Goal: Information Seeking & Learning: Learn about a topic

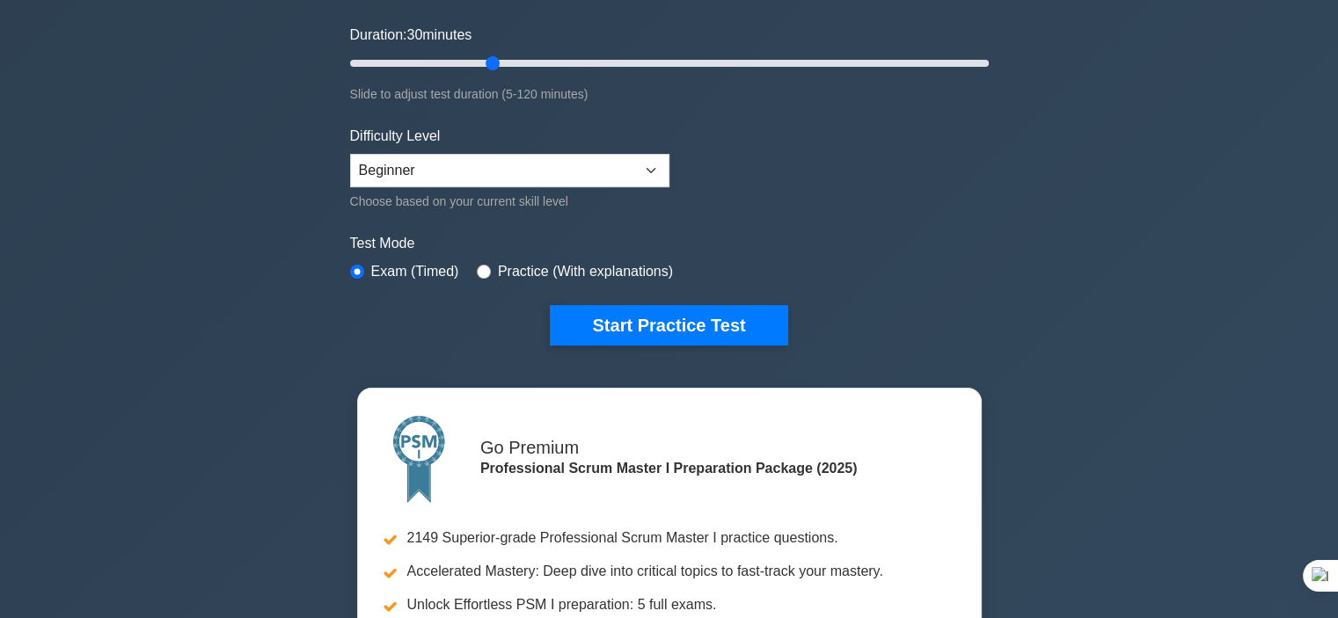
scroll to position [332, 0]
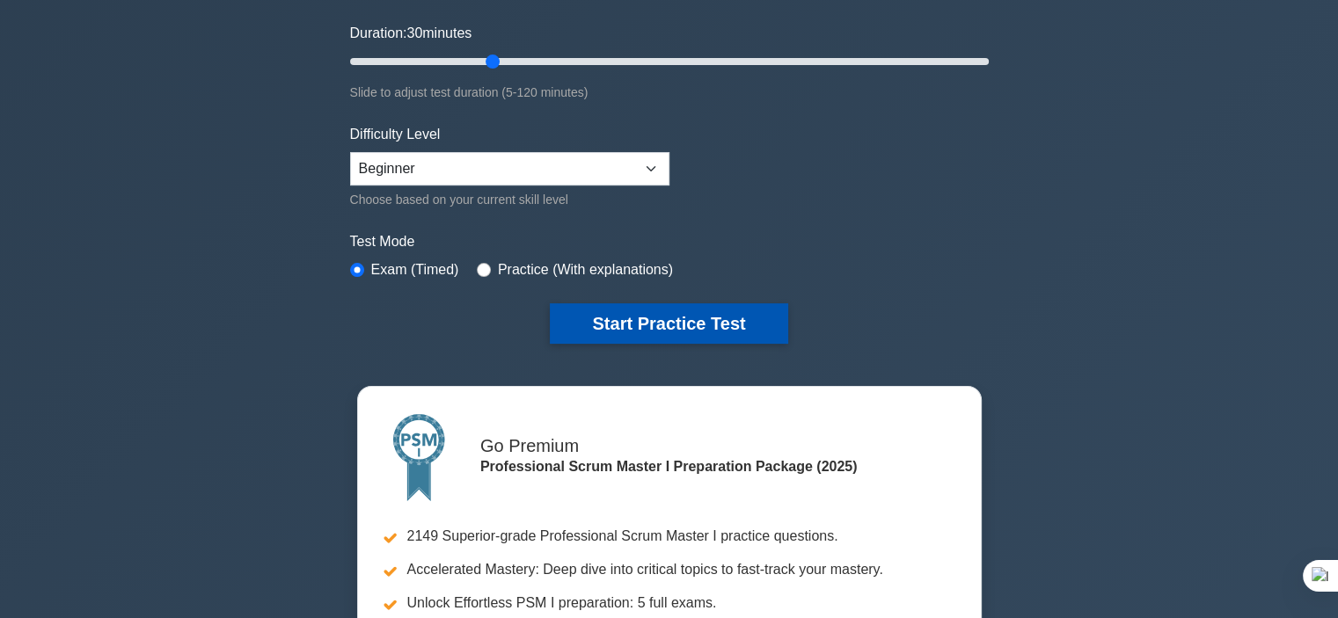
click at [663, 323] on button "Start Practice Test" at bounding box center [668, 323] width 237 height 40
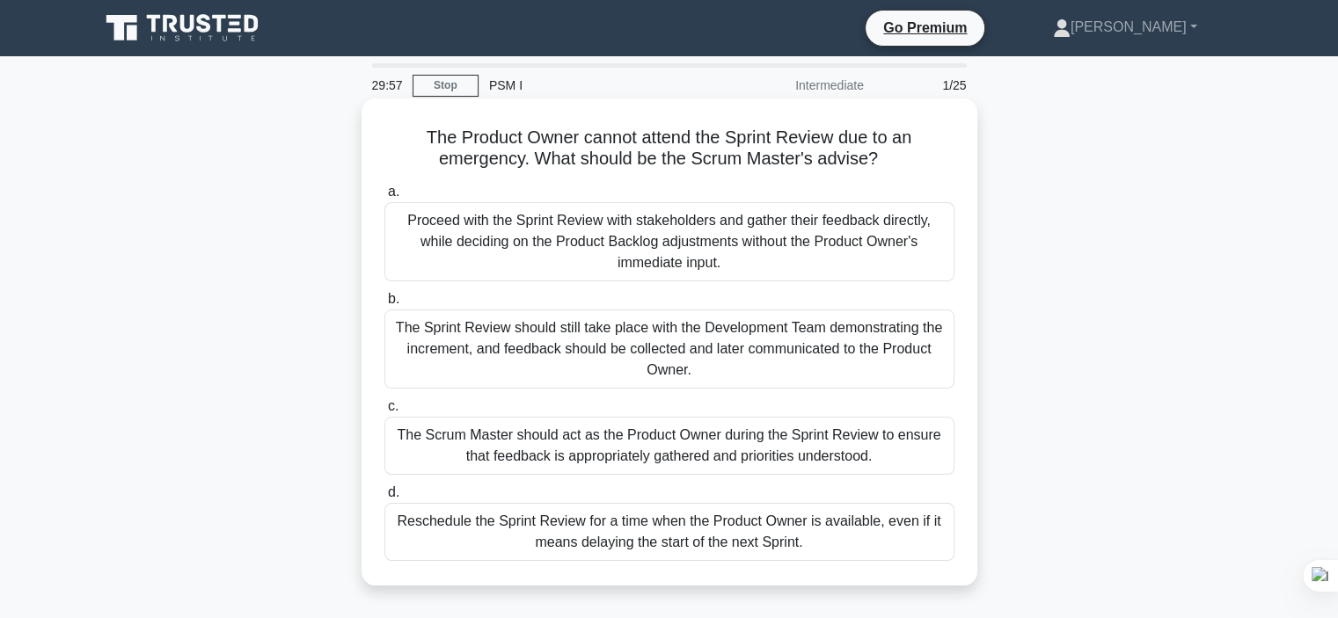
scroll to position [2, 0]
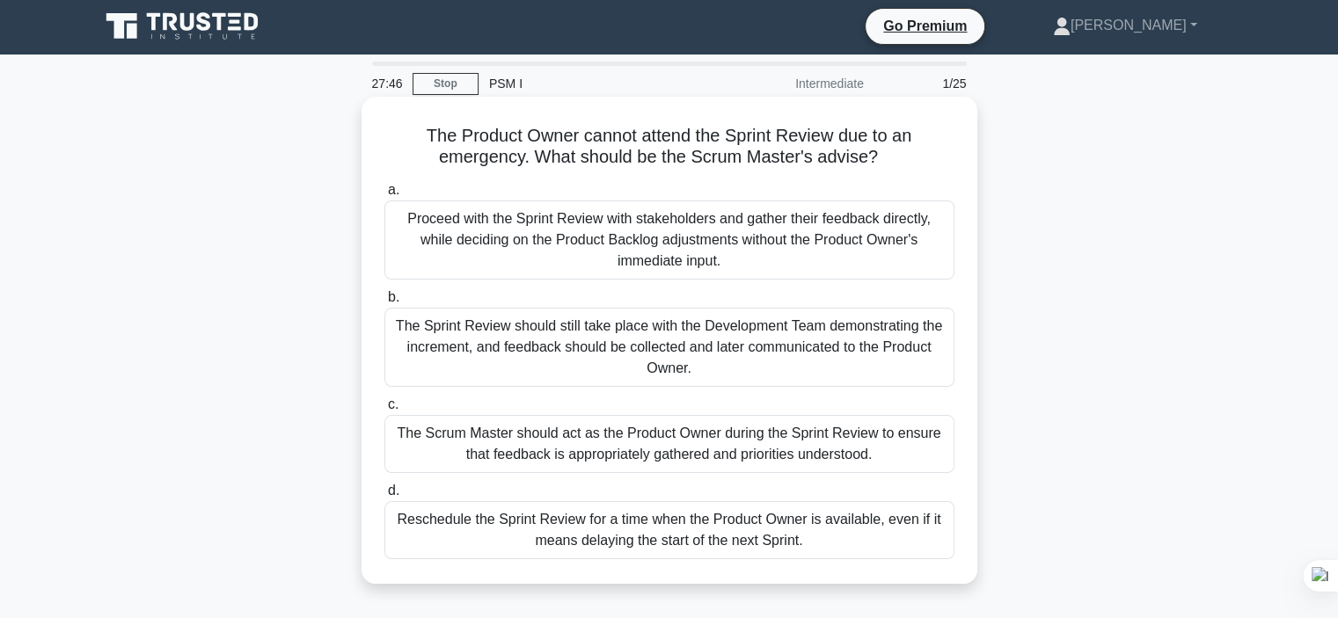
click at [709, 340] on div "The Sprint Review should still take place with the Development Team demonstrati…" at bounding box center [669, 347] width 570 height 79
click at [384, 303] on input "b. The Sprint Review should still take place with the Development Team demonstr…" at bounding box center [384, 297] width 0 height 11
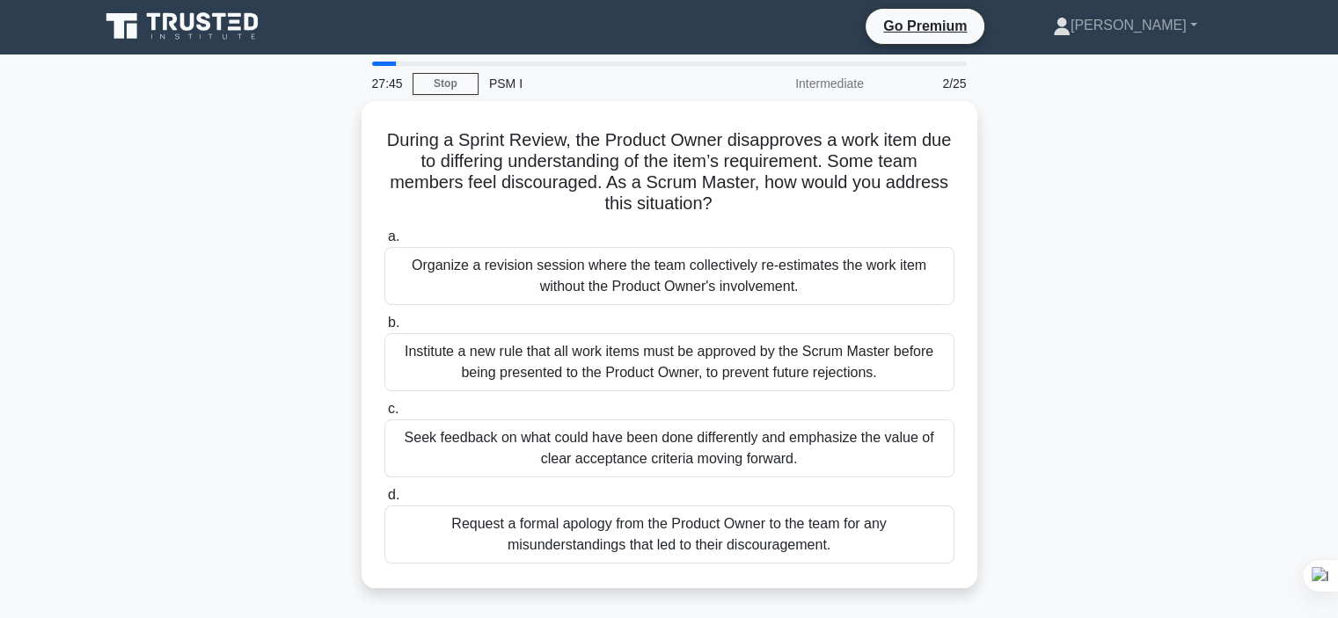
scroll to position [0, 0]
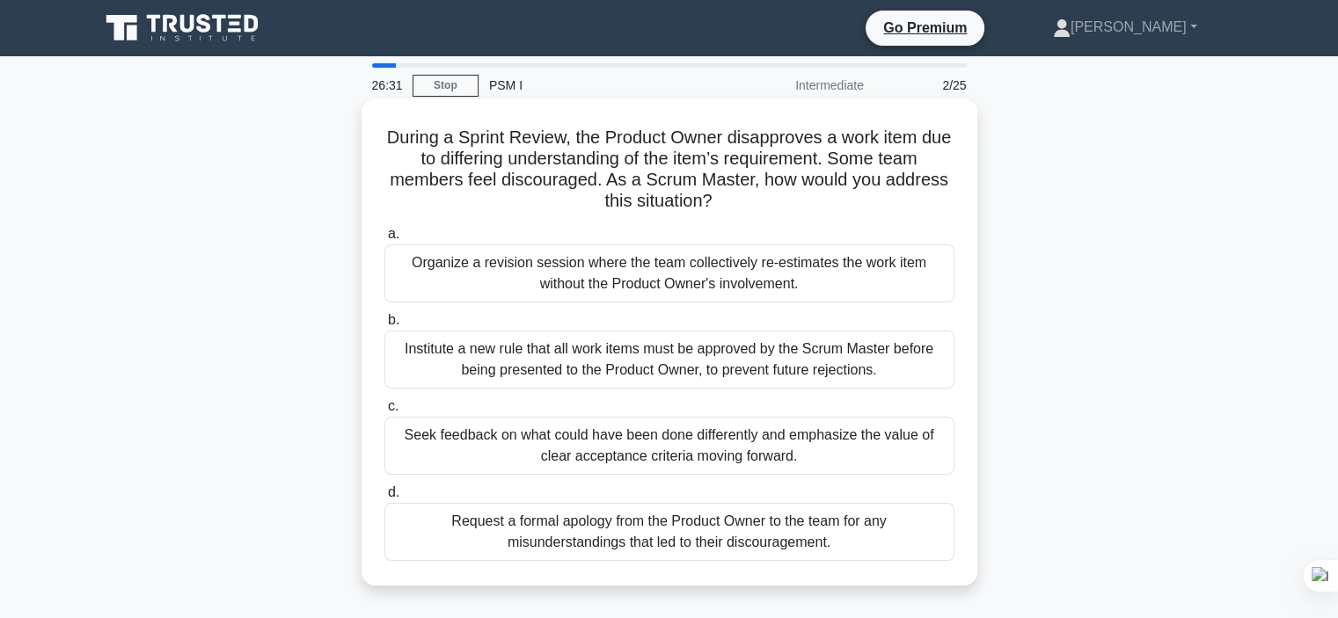
click at [803, 522] on div "Request a formal apology from the Product Owner to the team for any misundersta…" at bounding box center [669, 532] width 570 height 58
click at [384, 499] on input "d. Request a formal apology from the Product Owner to the team for any misunder…" at bounding box center [384, 492] width 0 height 11
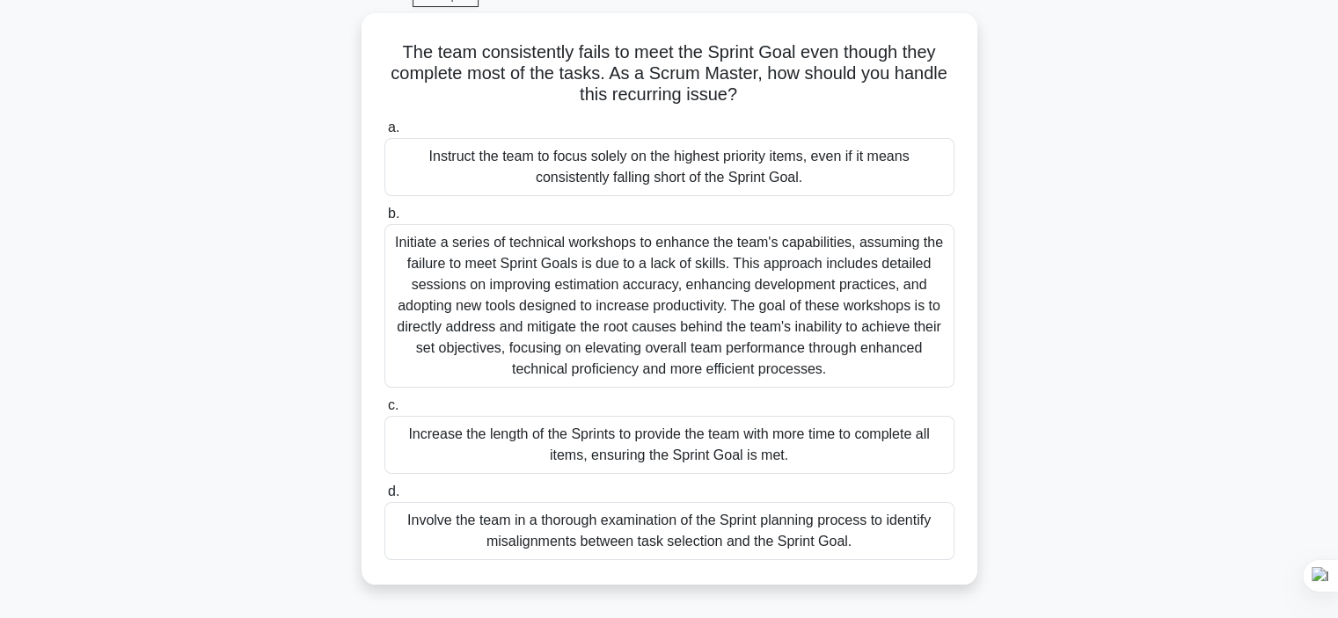
scroll to position [91, 0]
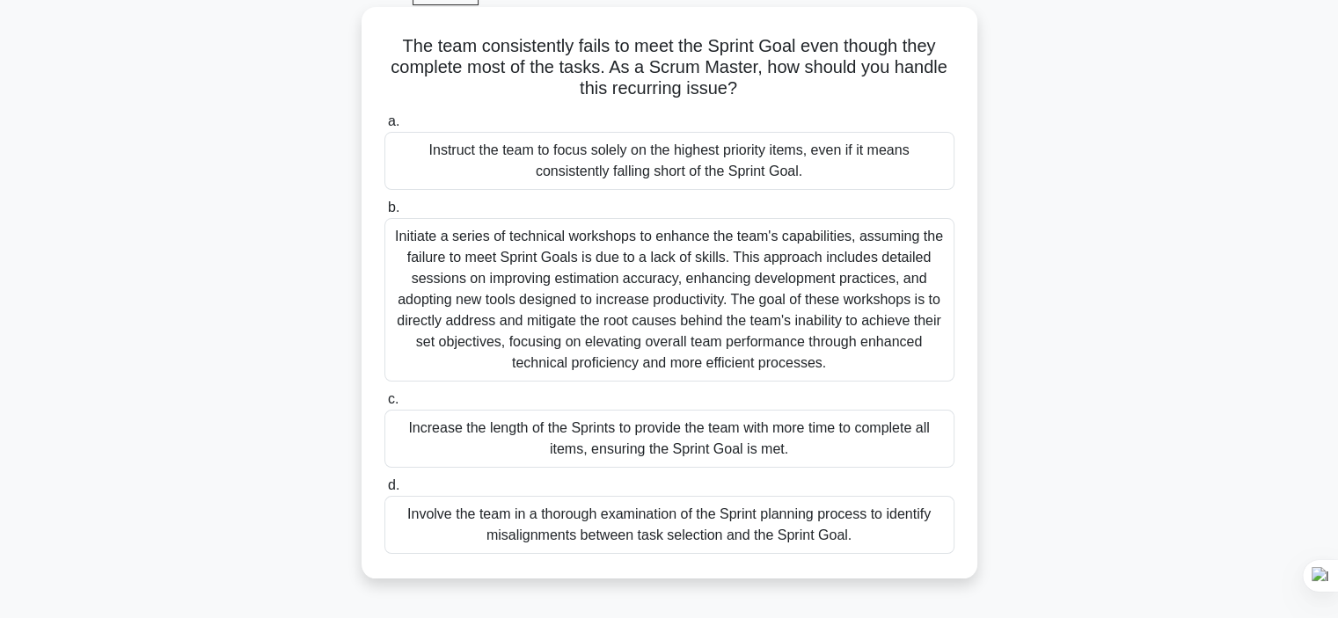
click at [649, 259] on div "Initiate a series of technical workshops to enhance the team's capabilities, as…" at bounding box center [669, 300] width 570 height 164
click at [384, 214] on input "b. Initiate a series of technical workshops to enhance the team's capabilities,…" at bounding box center [384, 207] width 0 height 11
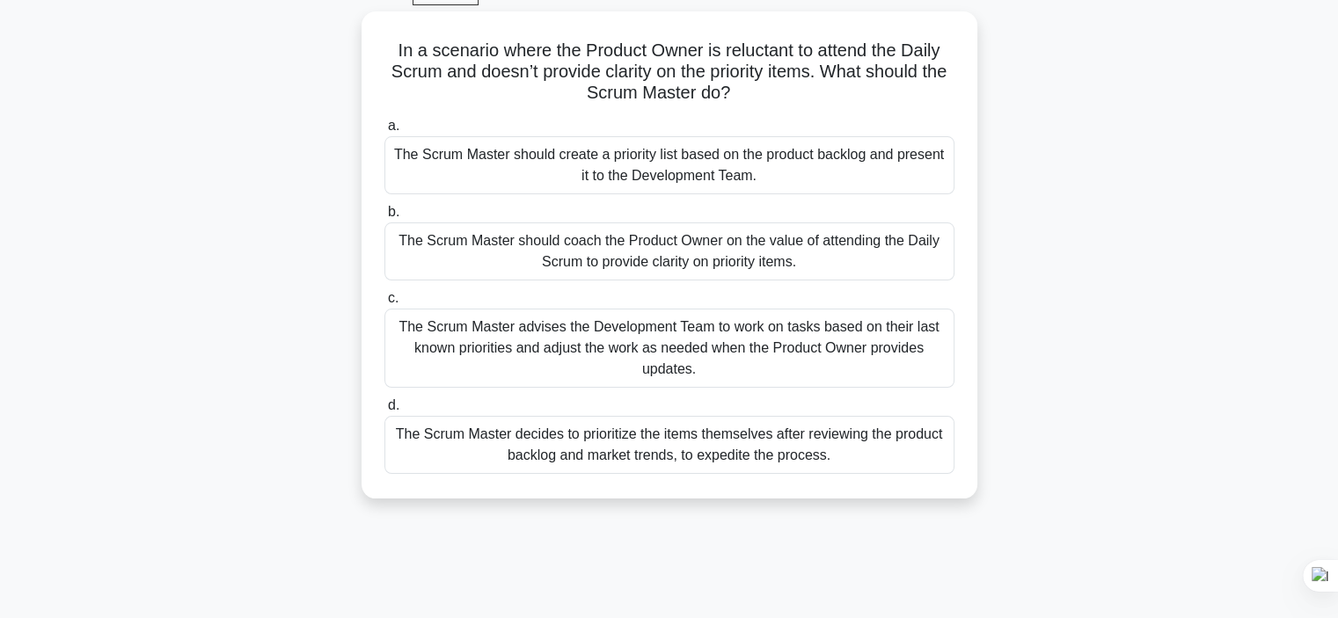
scroll to position [0, 0]
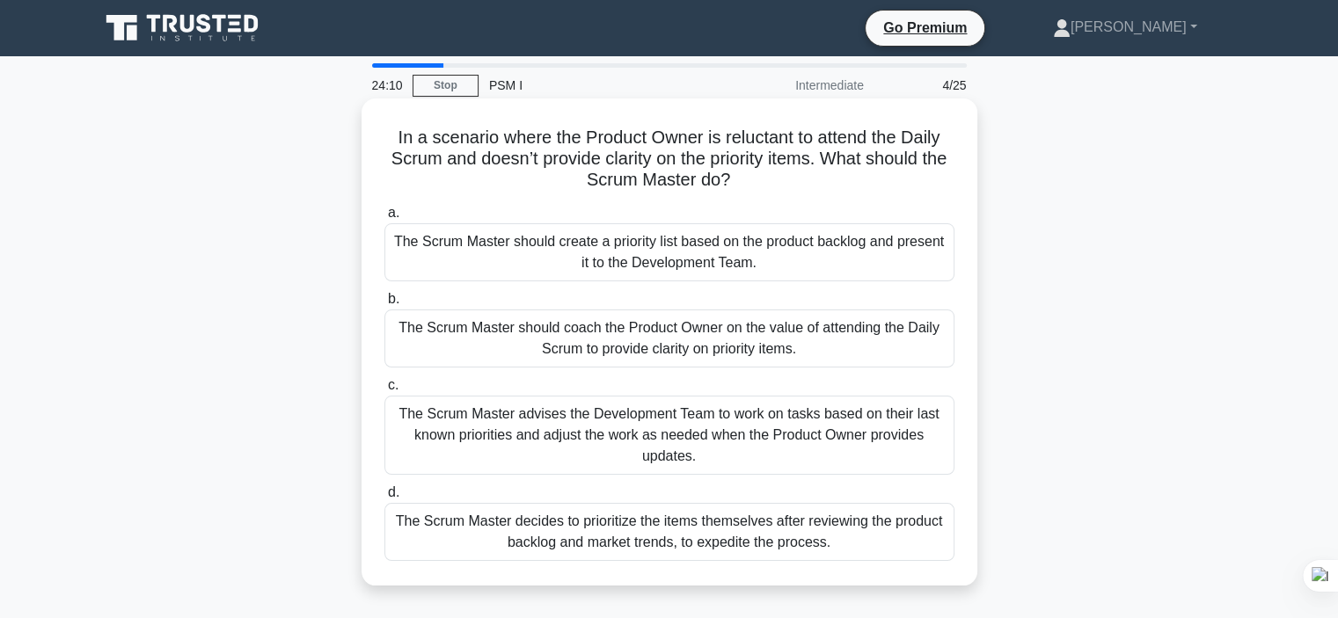
click at [637, 432] on div "The Scrum Master advises the Development Team to work on tasks based on their l…" at bounding box center [669, 435] width 570 height 79
click at [384, 391] on input "c. The Scrum Master advises the Development Team to work on tasks based on thei…" at bounding box center [384, 385] width 0 height 11
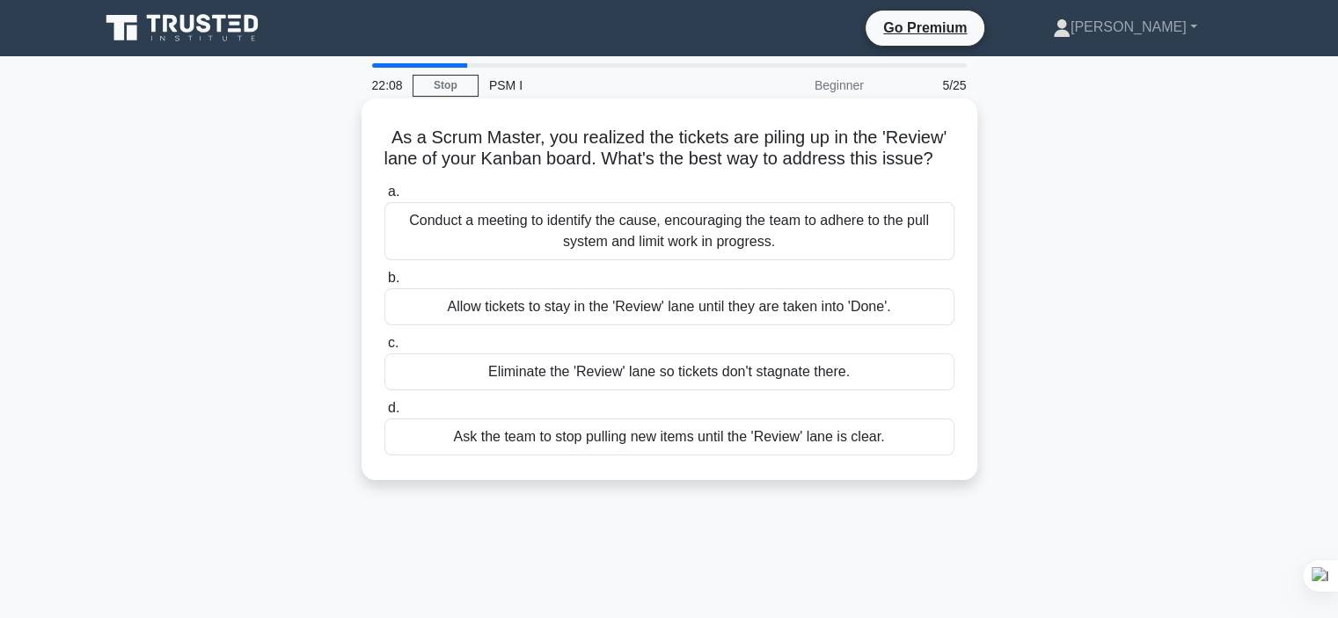
click at [472, 260] on div "Conduct a meeting to identify the cause, encouraging the team to adhere to the …" at bounding box center [669, 231] width 570 height 58
click at [384, 198] on input "a. Conduct a meeting to identify the cause, encouraging the team to adhere to t…" at bounding box center [384, 191] width 0 height 11
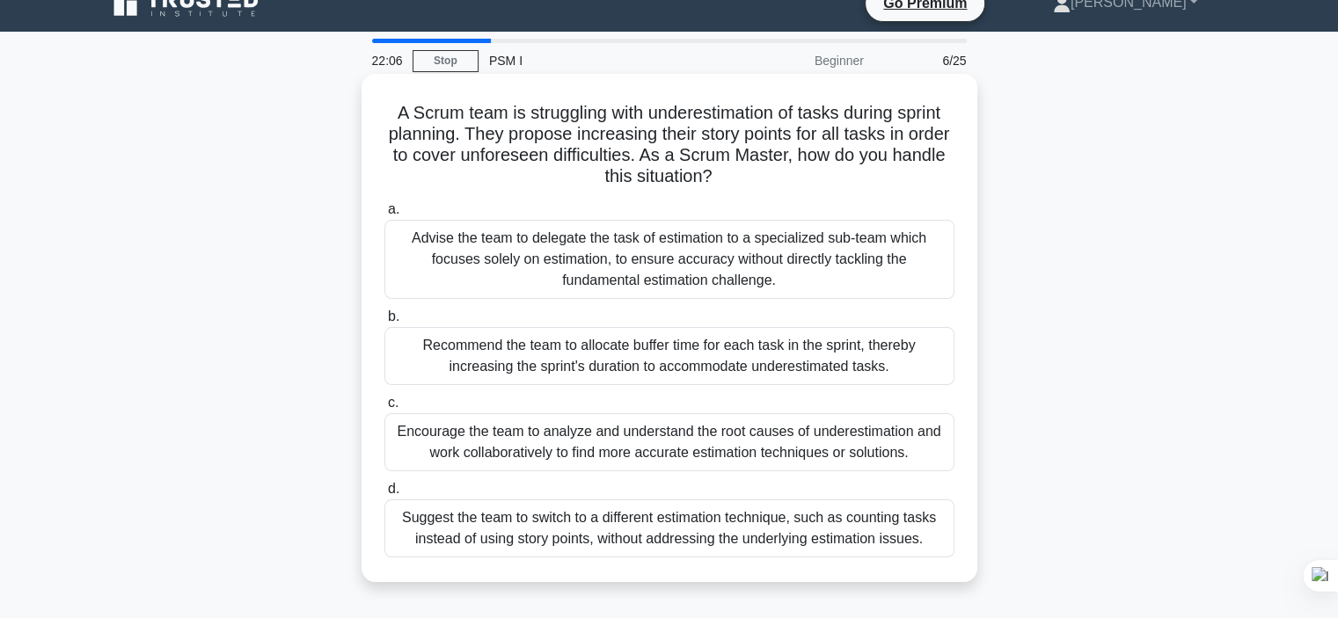
scroll to position [21, 0]
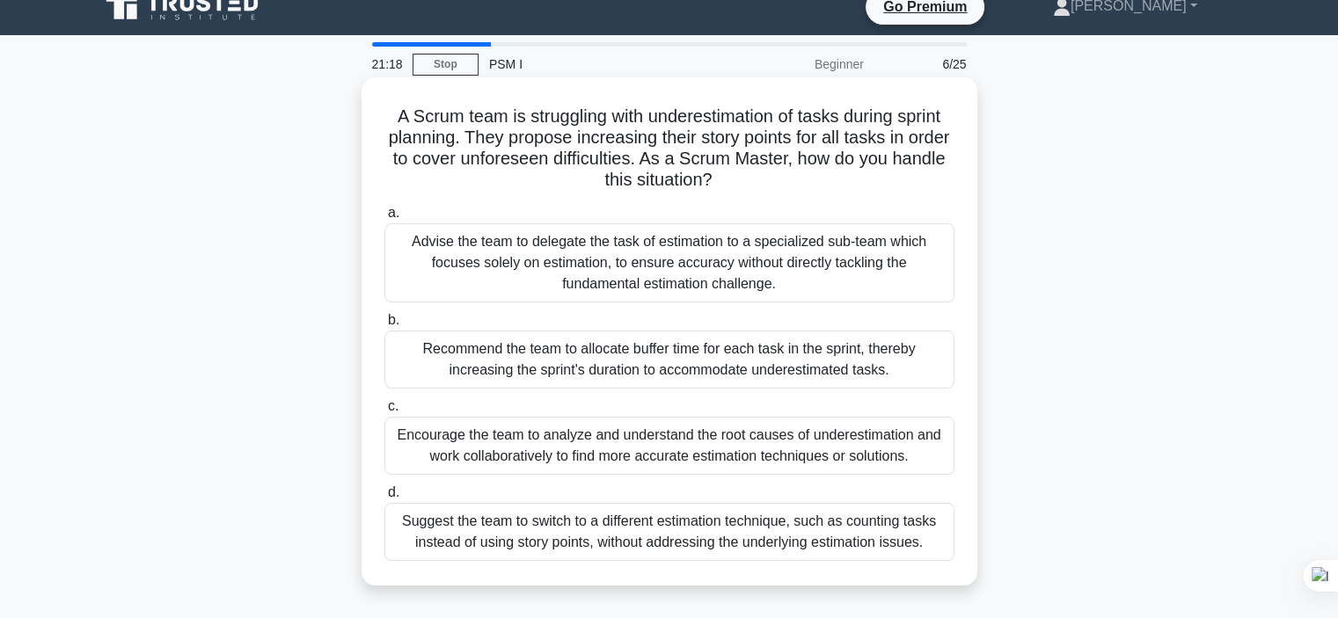
click at [650, 444] on div "Encourage the team to analyze and understand the root causes of underestimation…" at bounding box center [669, 446] width 570 height 58
click at [384, 413] on input "c. Encourage the team to analyze and understand the root causes of underestimat…" at bounding box center [384, 406] width 0 height 11
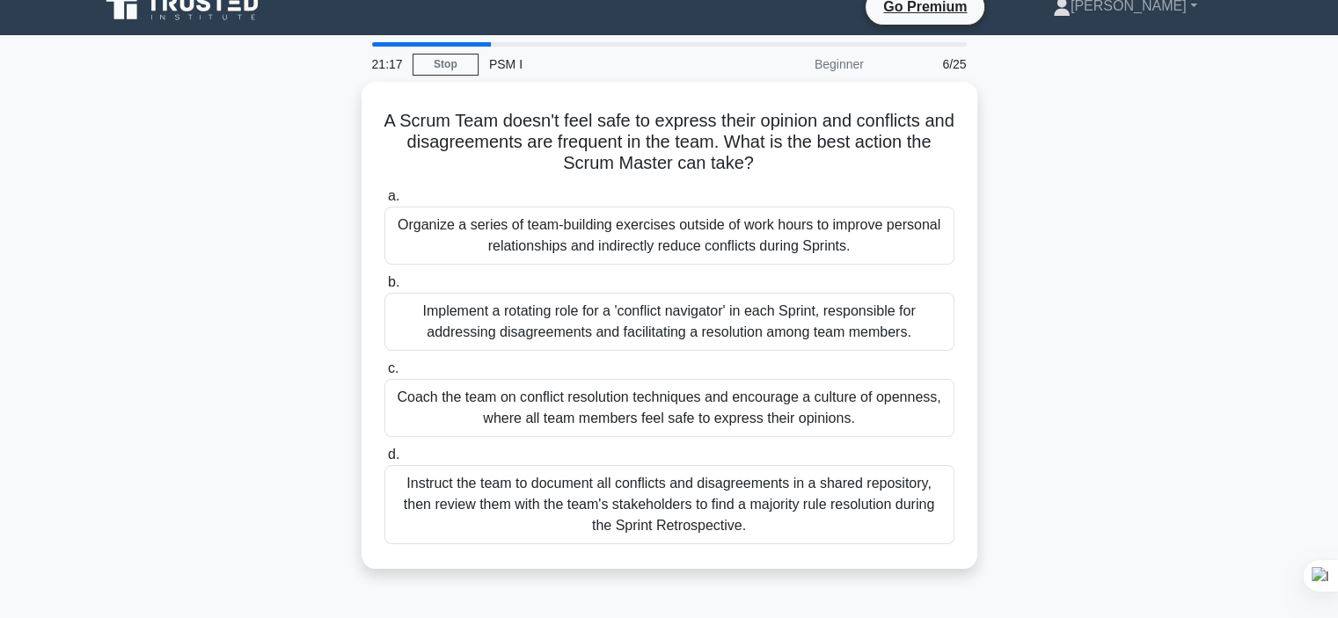
scroll to position [0, 0]
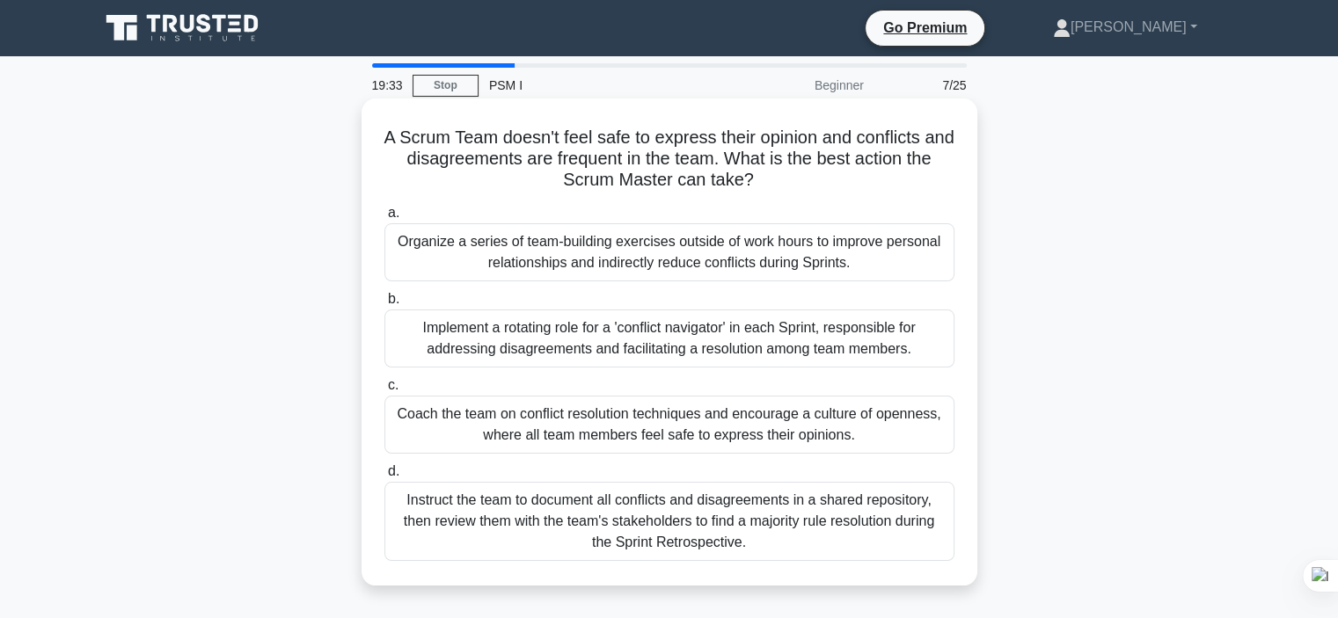
click at [508, 428] on div "Coach the team on conflict resolution techniques and encourage a culture of ope…" at bounding box center [669, 425] width 570 height 58
click at [384, 391] on input "c. Coach the team on conflict resolution techniques and encourage a culture of …" at bounding box center [384, 385] width 0 height 11
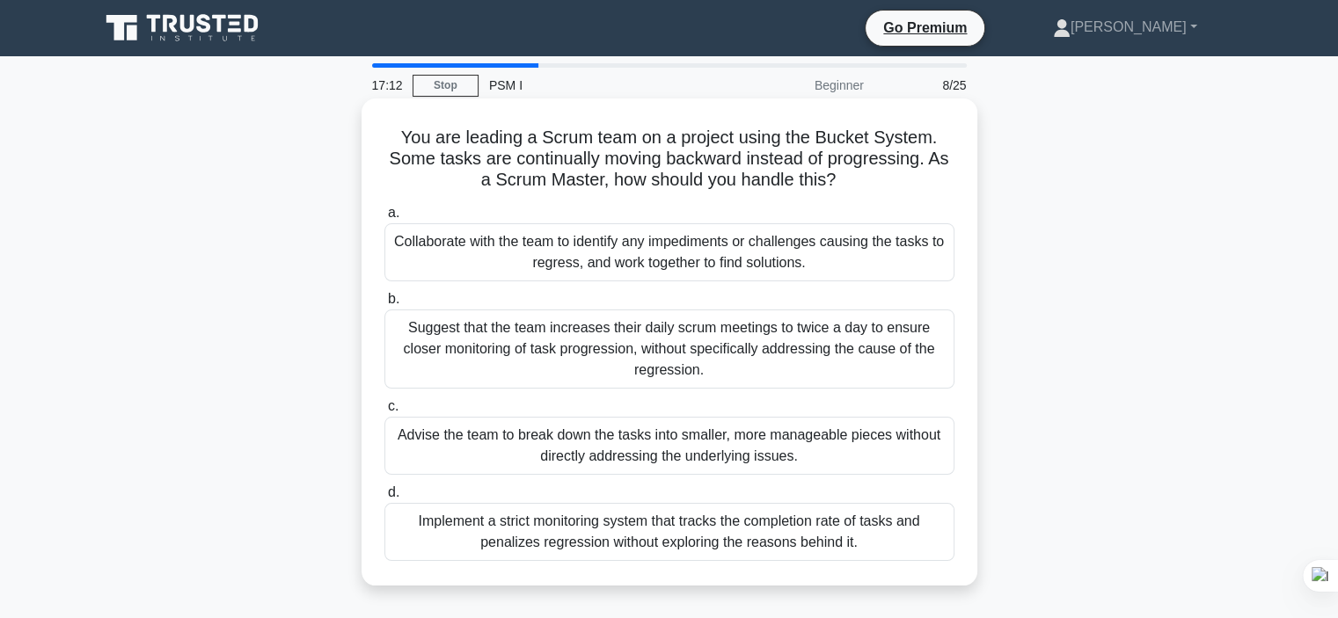
click at [565, 253] on div "Collaborate with the team to identify any impediments or challenges causing the…" at bounding box center [669, 252] width 570 height 58
click at [384, 219] on input "a. Collaborate with the team to identify any impediments or challenges causing …" at bounding box center [384, 213] width 0 height 11
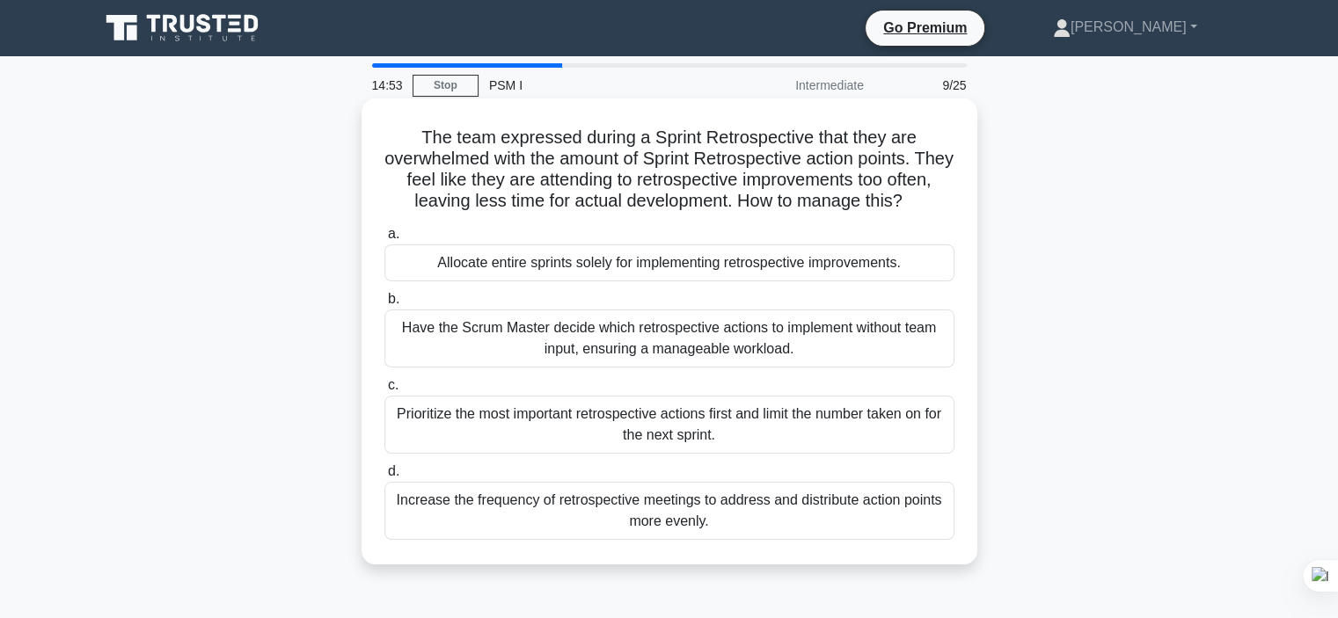
click at [612, 523] on div "Increase the frequency of retrospective meetings to address and distribute acti…" at bounding box center [669, 511] width 570 height 58
click at [384, 478] on input "d. Increase the frequency of retrospective meetings to address and distribute a…" at bounding box center [384, 471] width 0 height 11
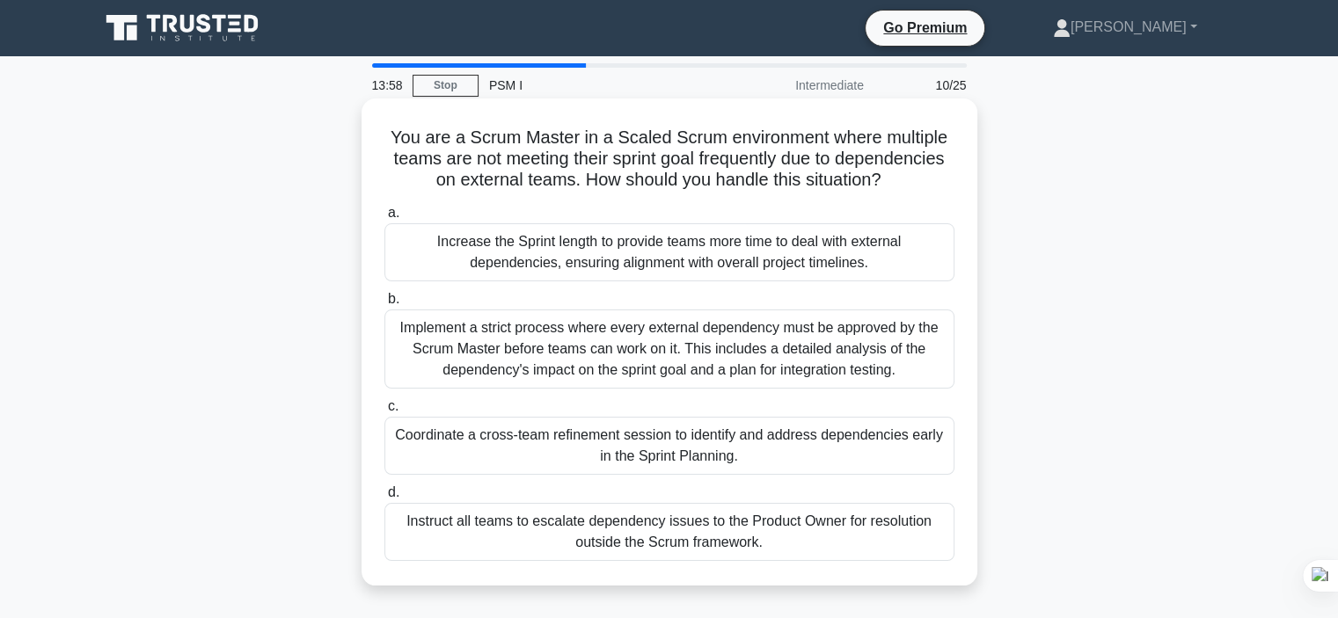
click at [493, 443] on div "Coordinate a cross-team refinement session to identify and address dependencies…" at bounding box center [669, 446] width 570 height 58
click at [384, 413] on input "c. Coordinate a cross-team refinement session to identify and address dependenc…" at bounding box center [384, 406] width 0 height 11
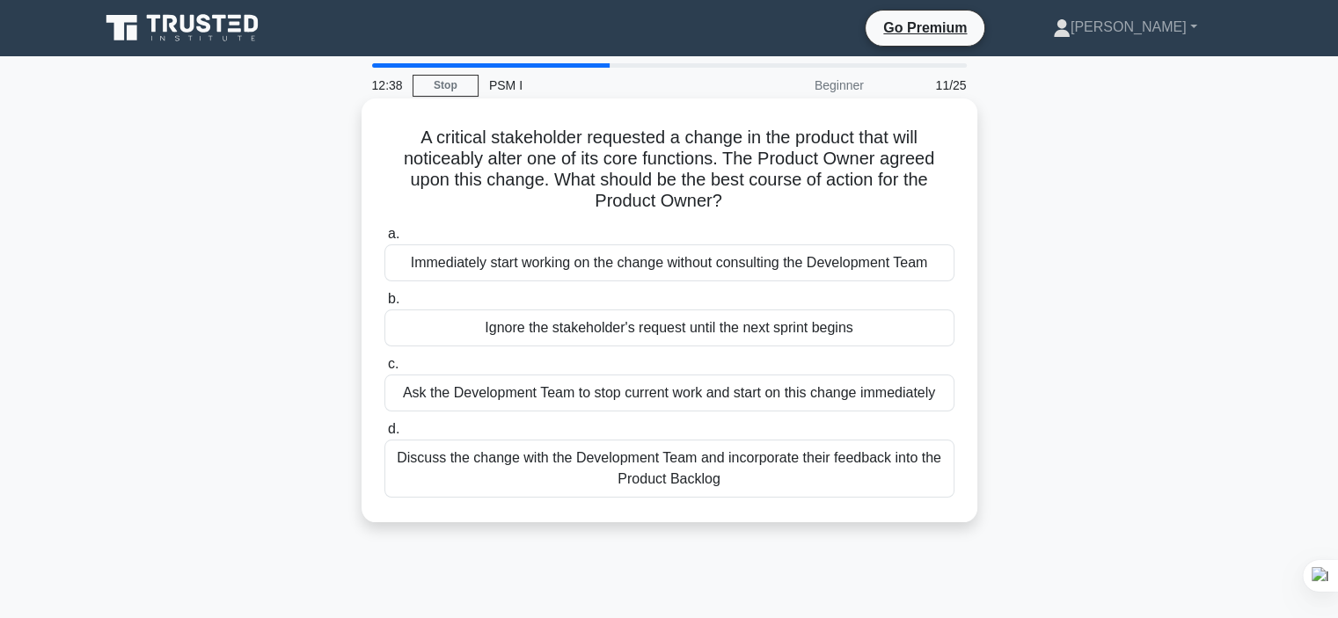
click at [542, 479] on div "Discuss the change with the Development Team and incorporate their feedback int…" at bounding box center [669, 469] width 570 height 58
click at [384, 435] on input "d. Discuss the change with the Development Team and incorporate their feedback …" at bounding box center [384, 429] width 0 height 11
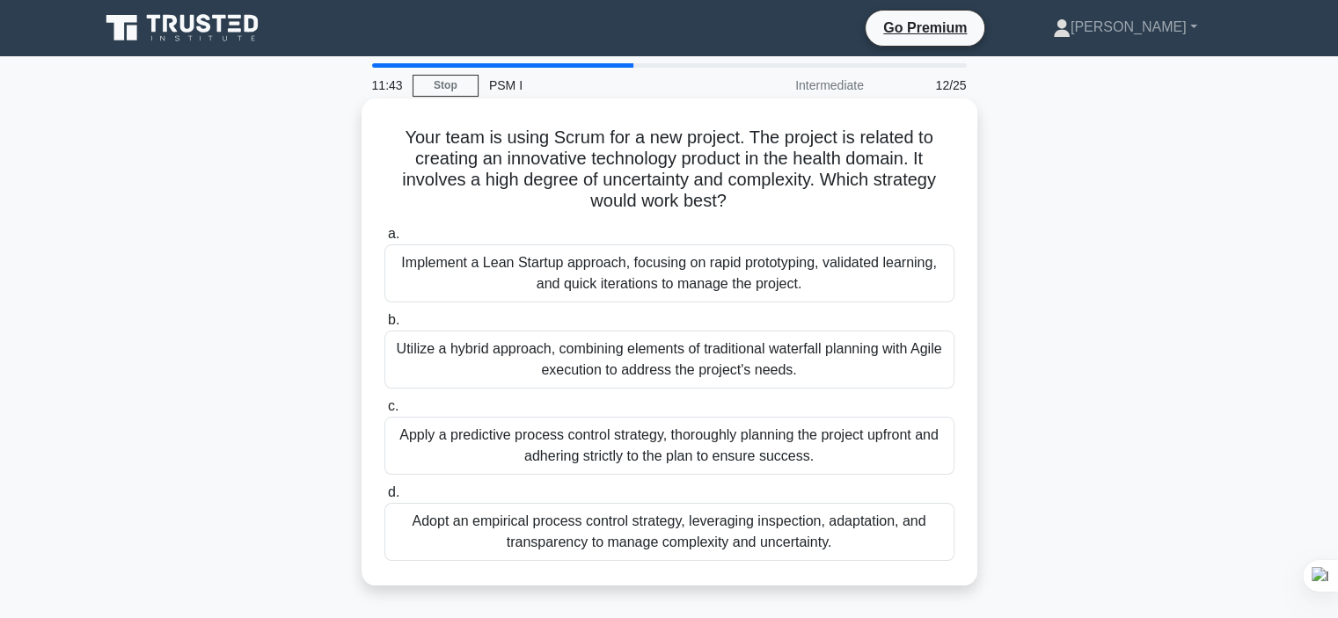
click at [606, 528] on div "Adopt an empirical process control strategy, leveraging inspection, adaptation,…" at bounding box center [669, 532] width 570 height 58
click at [384, 499] on input "d. Adopt an empirical process control strategy, leveraging inspection, adaptati…" at bounding box center [384, 492] width 0 height 11
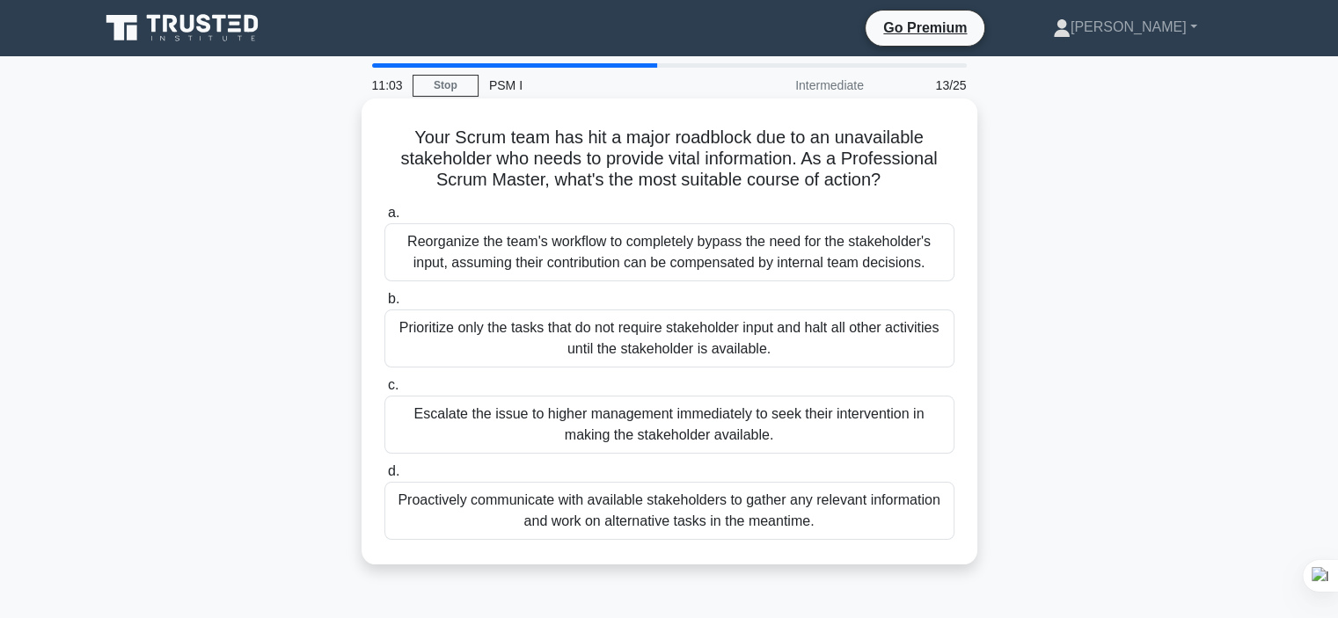
click at [701, 527] on div "Proactively communicate with available stakeholders to gather any relevant info…" at bounding box center [669, 511] width 570 height 58
click at [384, 478] on input "d. Proactively communicate with available stakeholders to gather any relevant i…" at bounding box center [384, 471] width 0 height 11
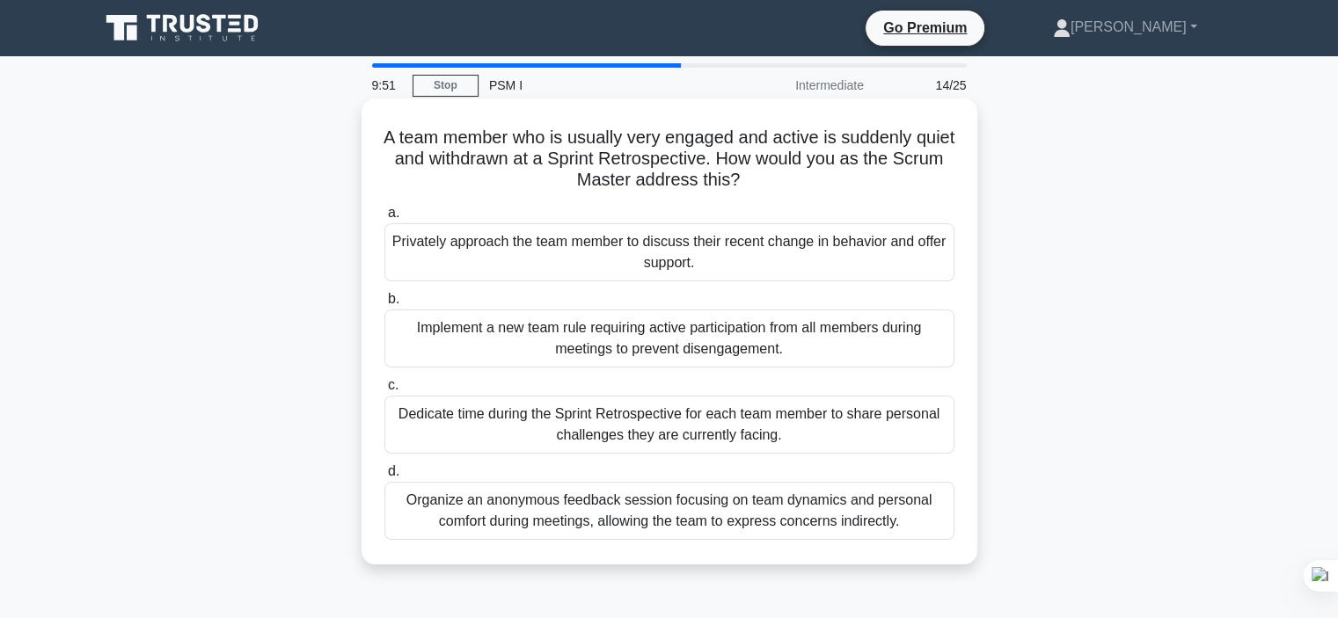
click at [778, 259] on div "Privately approach the team member to discuss their recent change in behavior a…" at bounding box center [669, 252] width 570 height 58
click at [384, 219] on input "a. Privately approach the team member to discuss their recent change in behavio…" at bounding box center [384, 213] width 0 height 11
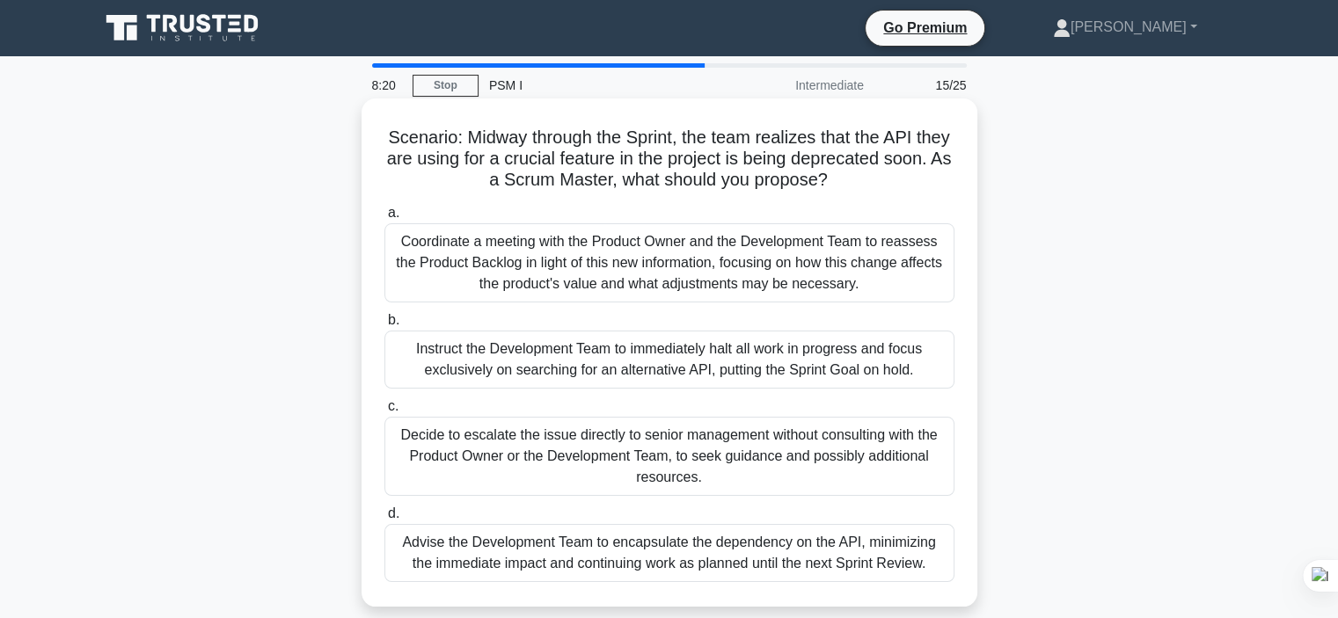
click at [772, 255] on div "Coordinate a meeting with the Product Owner and the Development Team to reasses…" at bounding box center [669, 262] width 570 height 79
click at [384, 219] on input "a. Coordinate a meeting with the Product Owner and the Development Team to reas…" at bounding box center [384, 213] width 0 height 11
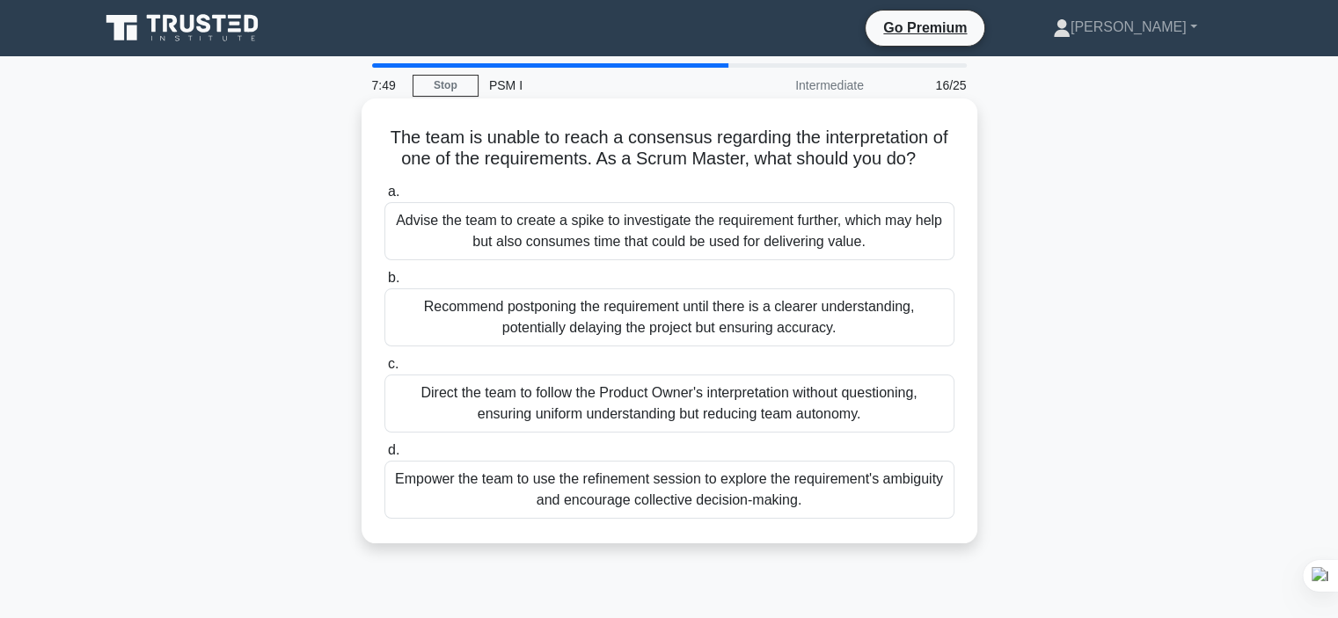
click at [512, 502] on div "Empower the team to use the refinement session to explore the requirement's amb…" at bounding box center [669, 490] width 570 height 58
click at [384, 457] on input "d. Empower the team to use the refinement session to explore the requirement's …" at bounding box center [384, 450] width 0 height 11
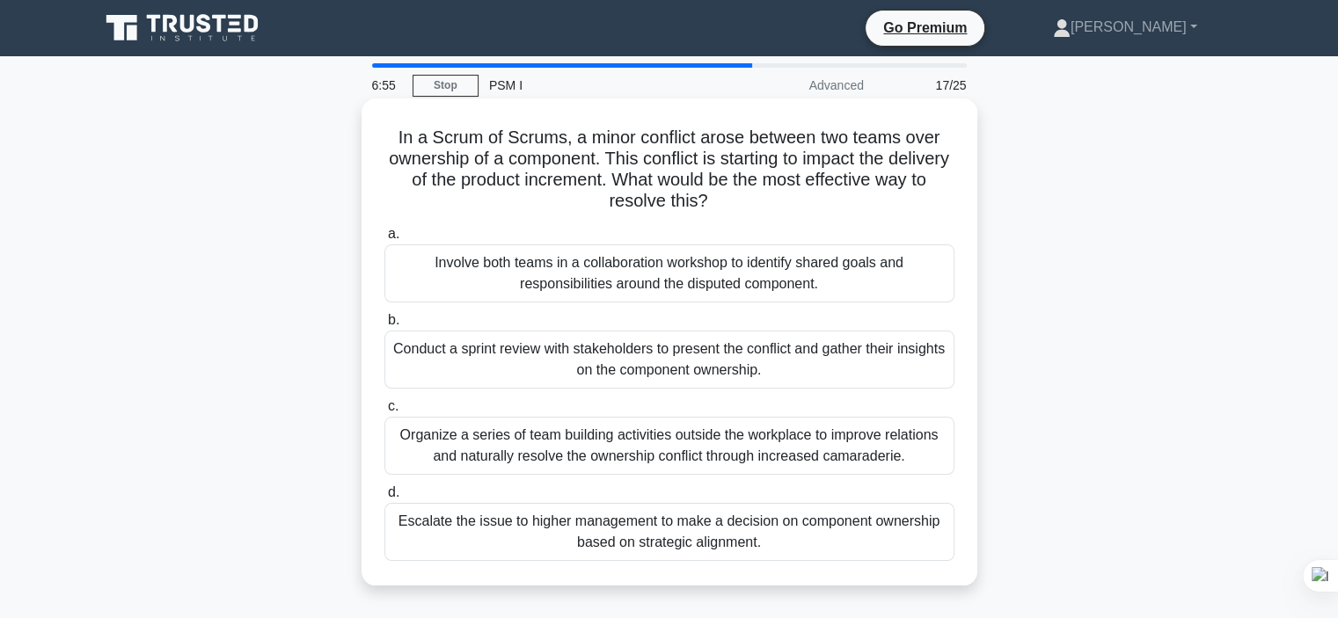
click at [492, 449] on div "Organize a series of team building activities outside the workplace to improve …" at bounding box center [669, 446] width 570 height 58
click at [384, 413] on input "c. Organize a series of team building activities outside the workplace to impro…" at bounding box center [384, 406] width 0 height 11
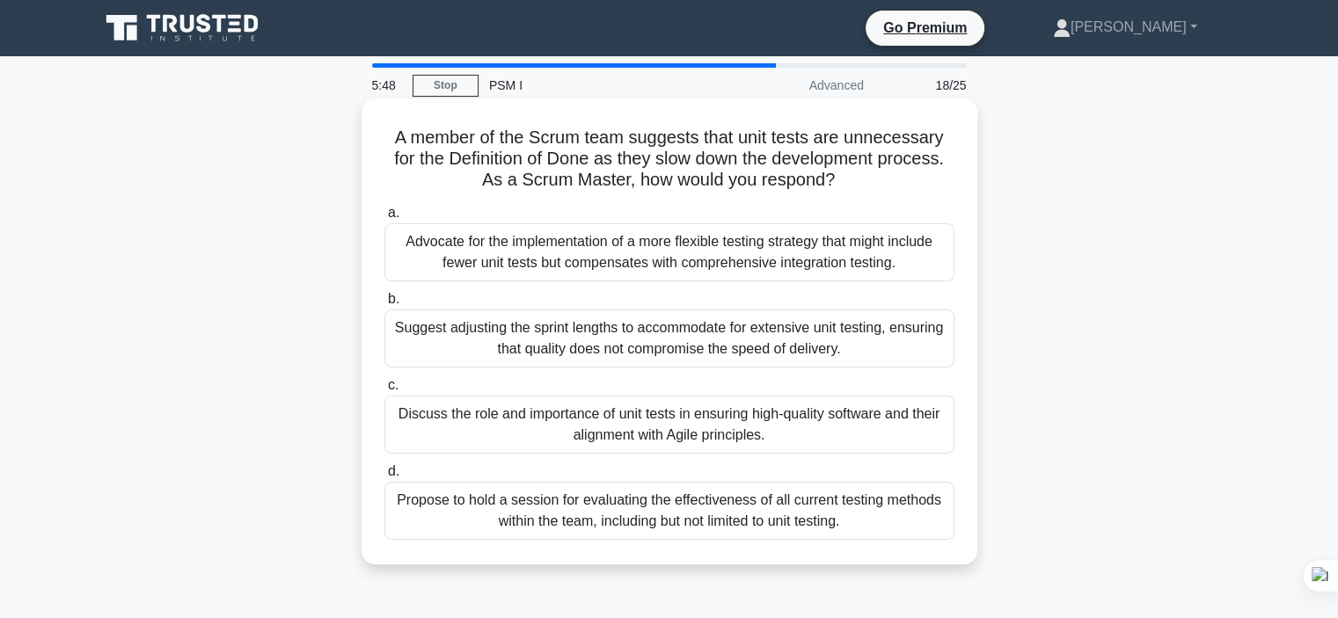
click at [584, 511] on div "Propose to hold a session for evaluating the effectiveness of all current testi…" at bounding box center [669, 511] width 570 height 58
click at [384, 478] on input "d. Propose to hold a session for evaluating the effectiveness of all current te…" at bounding box center [384, 471] width 0 height 11
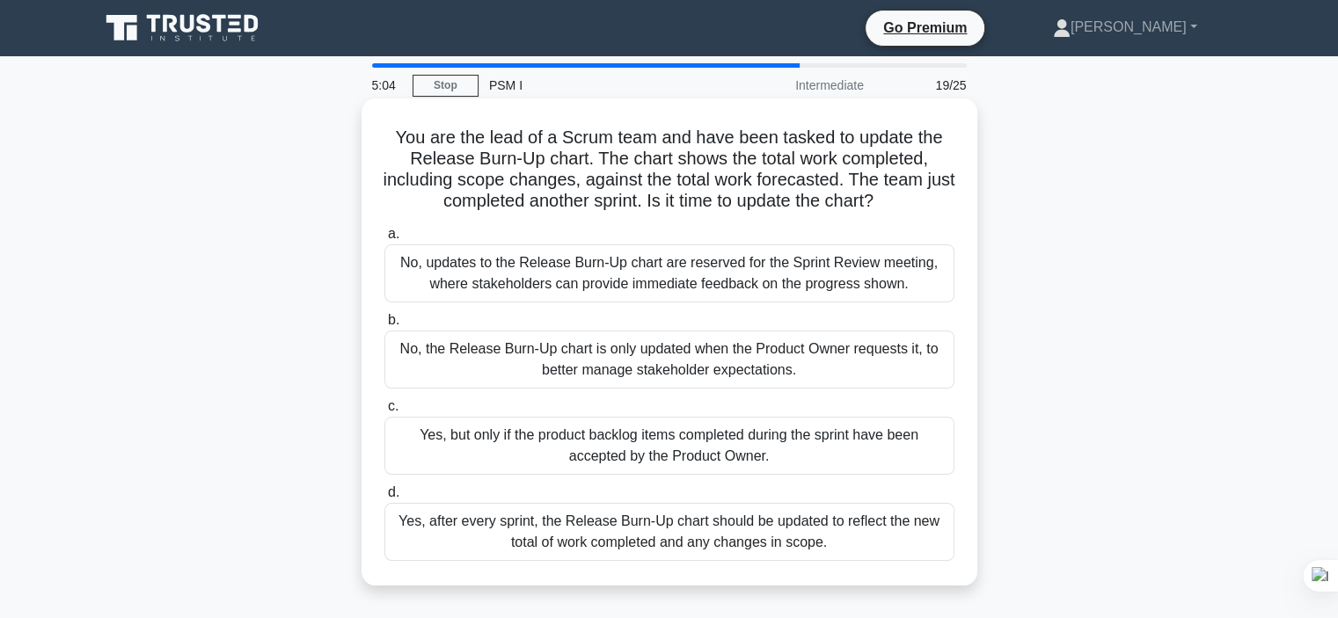
click at [562, 530] on div "Yes, after every sprint, the Release Burn-Up chart should be updated to reflect…" at bounding box center [669, 532] width 570 height 58
click at [384, 499] on input "d. Yes, after every sprint, the Release Burn-Up chart should be updated to refl…" at bounding box center [384, 492] width 0 height 11
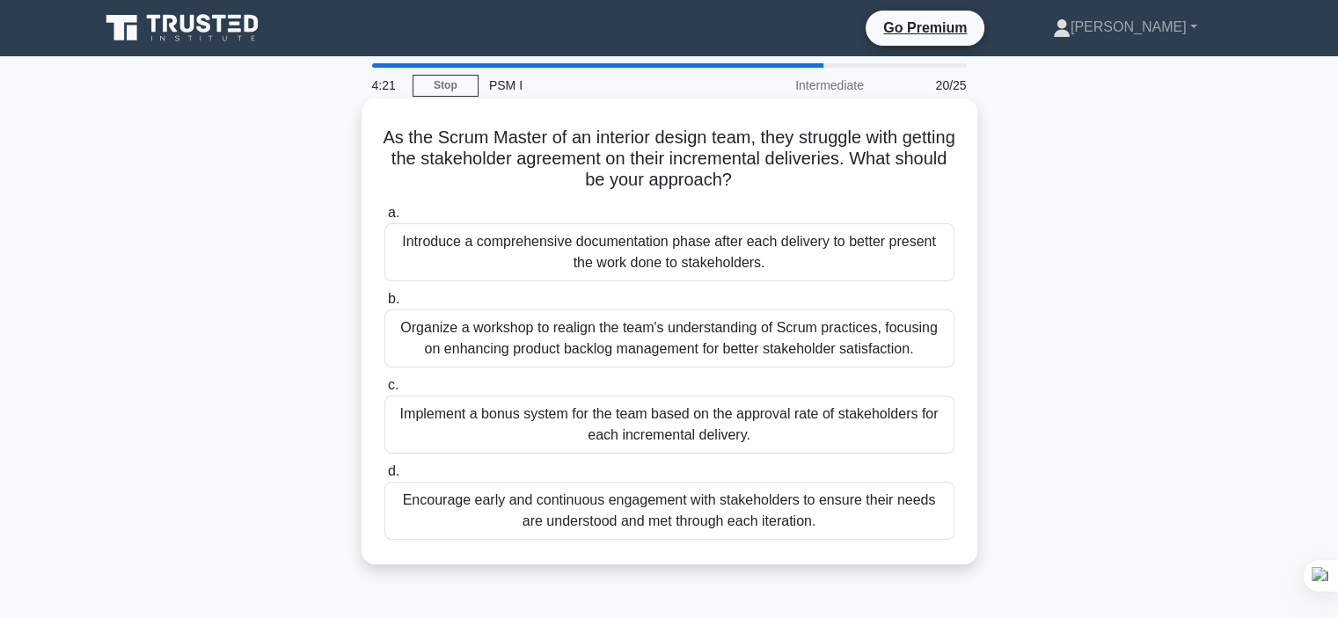
click at [443, 496] on div "Encourage early and continuous engagement with stakeholders to ensure their nee…" at bounding box center [669, 511] width 570 height 58
click at [384, 478] on input "d. Encourage early and continuous engagement with stakeholders to ensure their …" at bounding box center [384, 471] width 0 height 11
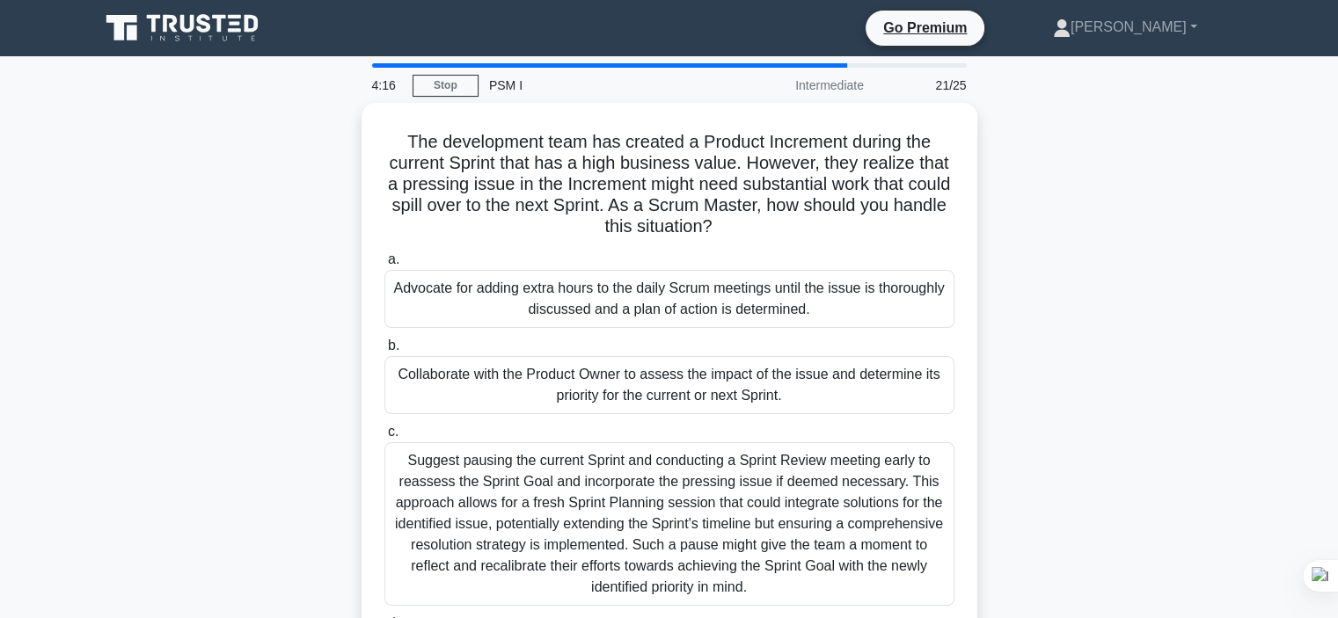
click at [443, 496] on div "Suggest pausing the current Sprint and conducting a Sprint Review meeting early…" at bounding box center [669, 524] width 570 height 164
click at [384, 438] on input "c. Suggest pausing the current Sprint and conducting a Sprint Review meeting ea…" at bounding box center [384, 432] width 0 height 11
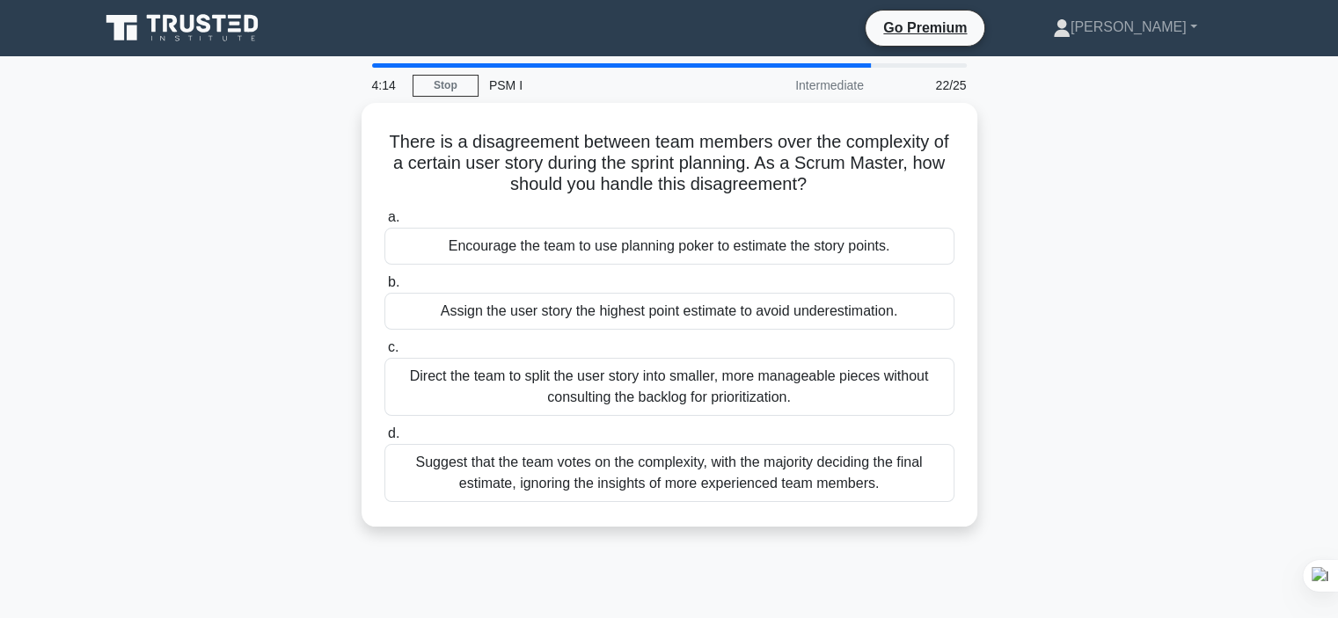
drag, startPoint x: 443, startPoint y: 496, endPoint x: 1099, endPoint y: 232, distance: 706.5
click at [1099, 232] on div "There is a disagreement between team members over the complexity of a certain u…" at bounding box center [669, 325] width 1161 height 445
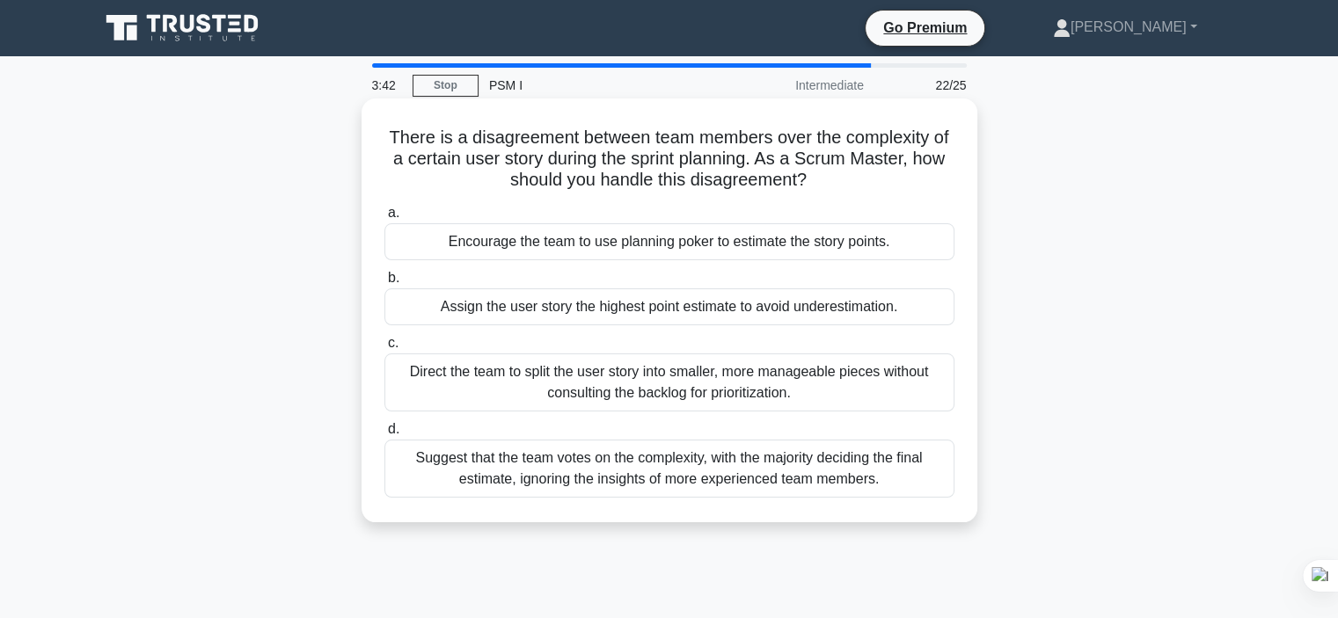
click at [778, 235] on div "Encourage the team to use planning poker to estimate the story points." at bounding box center [669, 241] width 570 height 37
click at [384, 219] on input "a. Encourage the team to use planning poker to estimate the story points." at bounding box center [384, 213] width 0 height 11
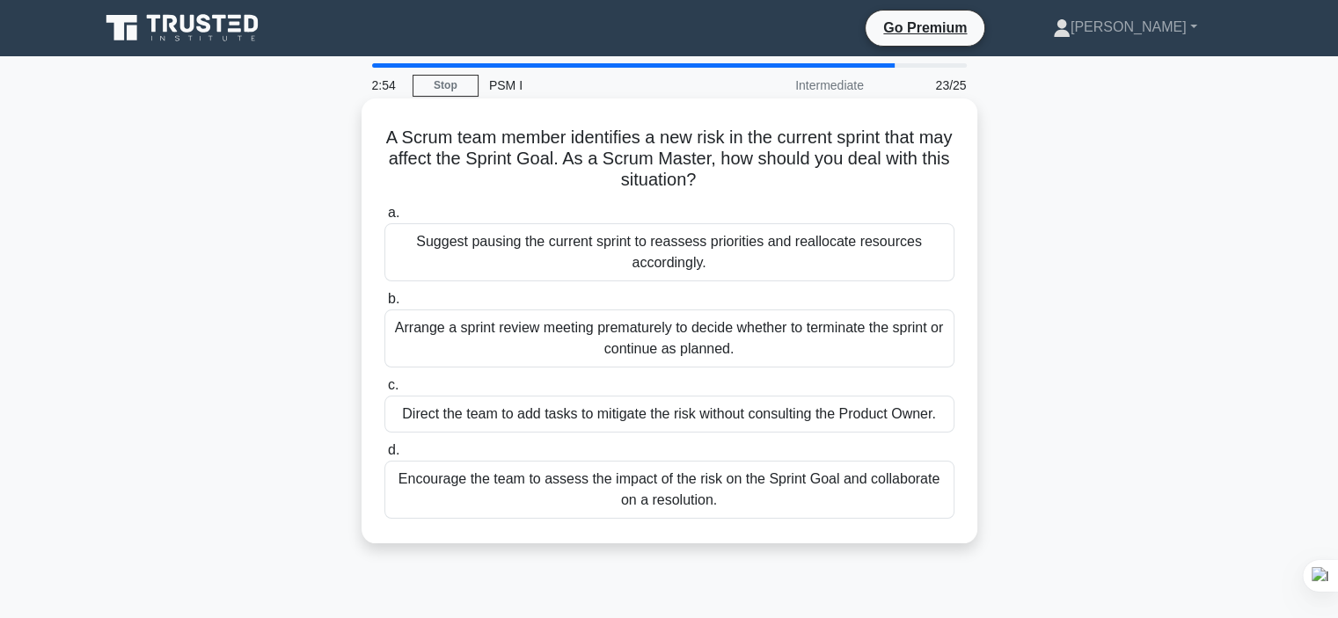
click at [544, 485] on div "Encourage the team to assess the impact of the risk on the Sprint Goal and coll…" at bounding box center [669, 490] width 570 height 58
click at [384, 457] on input "d. Encourage the team to assess the impact of the risk on the Sprint Goal and c…" at bounding box center [384, 450] width 0 height 11
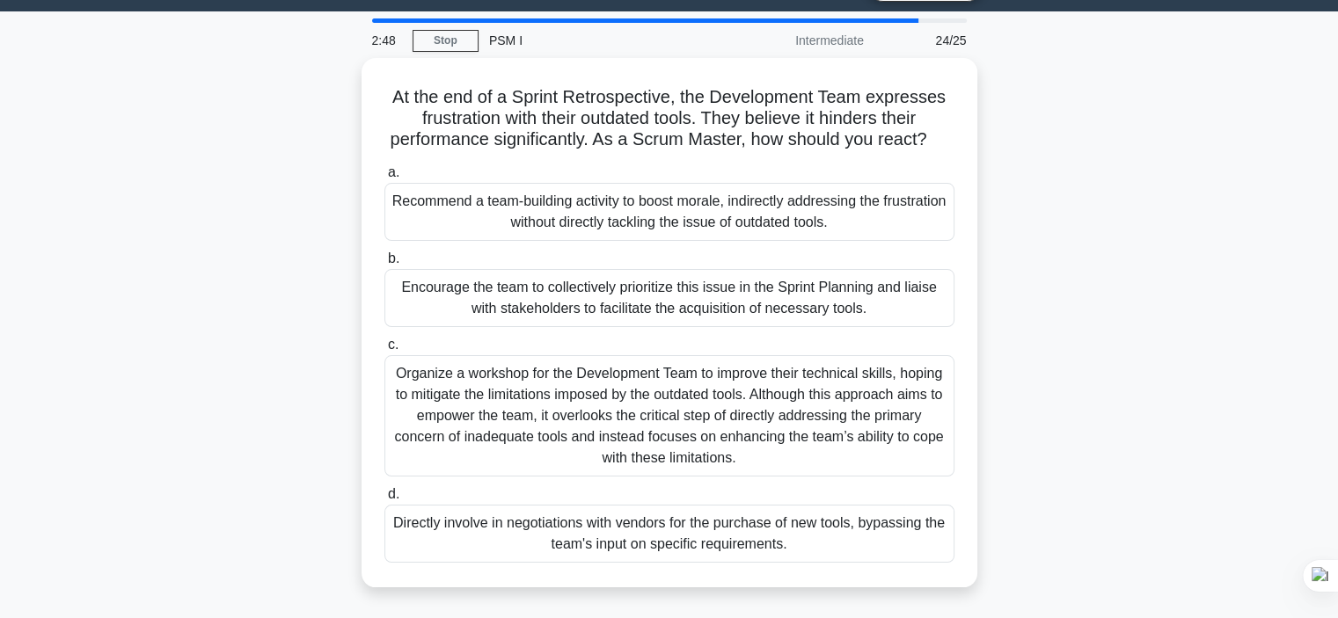
scroll to position [28, 0]
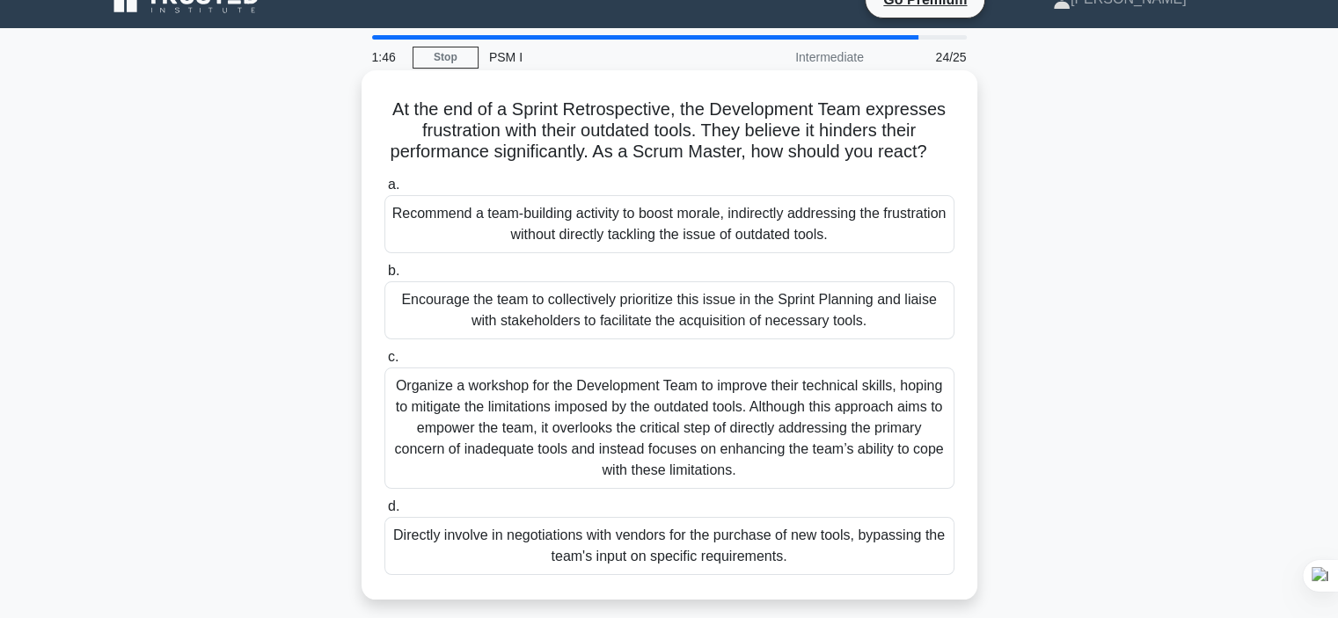
click at [538, 319] on div "Encourage the team to collectively prioritize this issue in the Sprint Planning…" at bounding box center [669, 310] width 570 height 58
click at [384, 277] on input "b. Encourage the team to collectively prioritize this issue in the Sprint Plann…" at bounding box center [384, 271] width 0 height 11
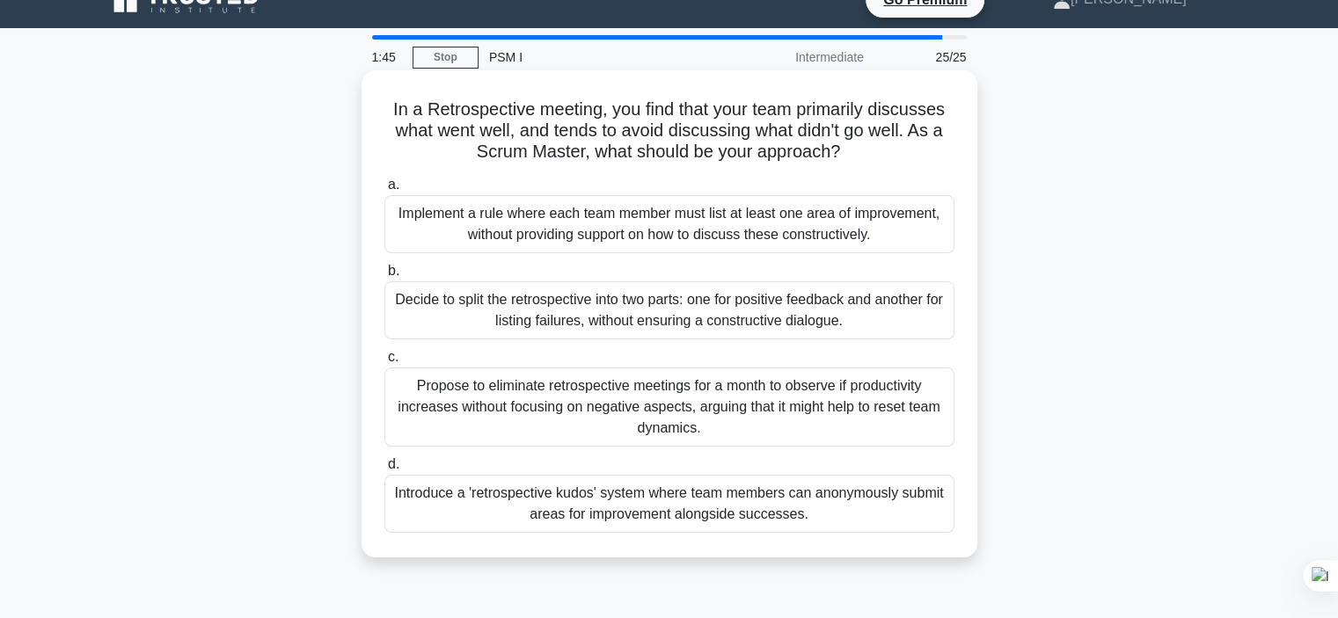
scroll to position [0, 0]
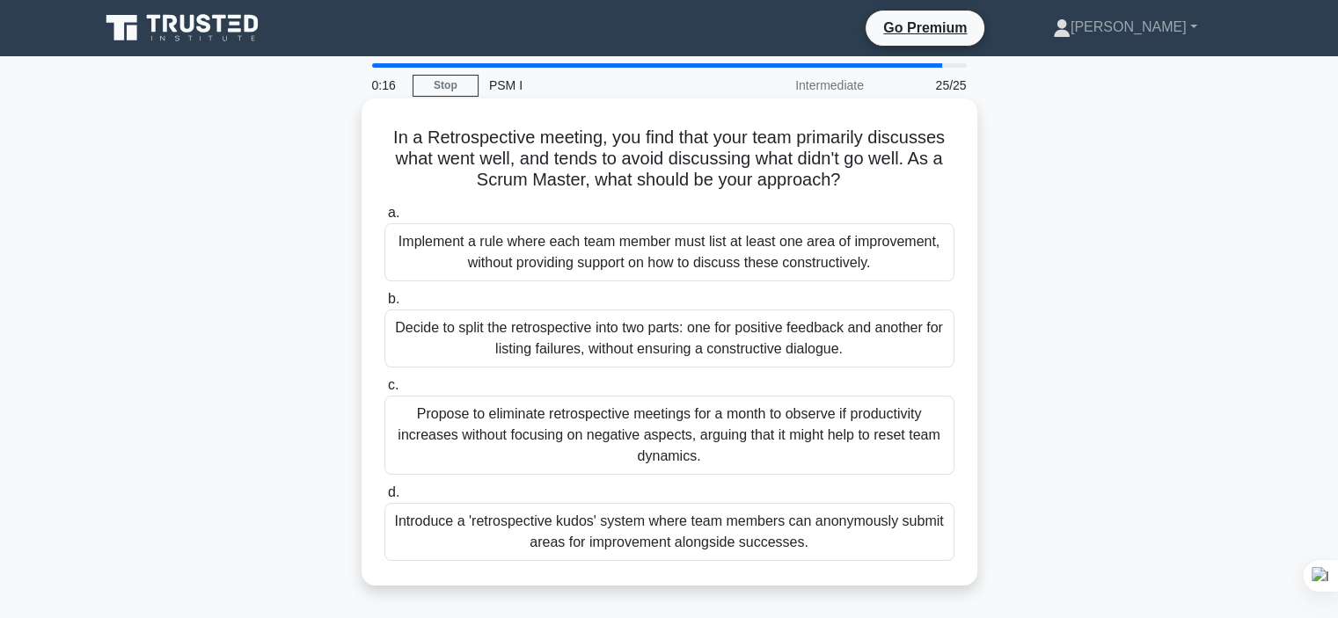
click at [711, 267] on div "Implement a rule where each team member must list at least one area of improvem…" at bounding box center [669, 252] width 570 height 58
click at [384, 219] on input "a. Implement a rule where each team member must list at least one area of impro…" at bounding box center [384, 213] width 0 height 11
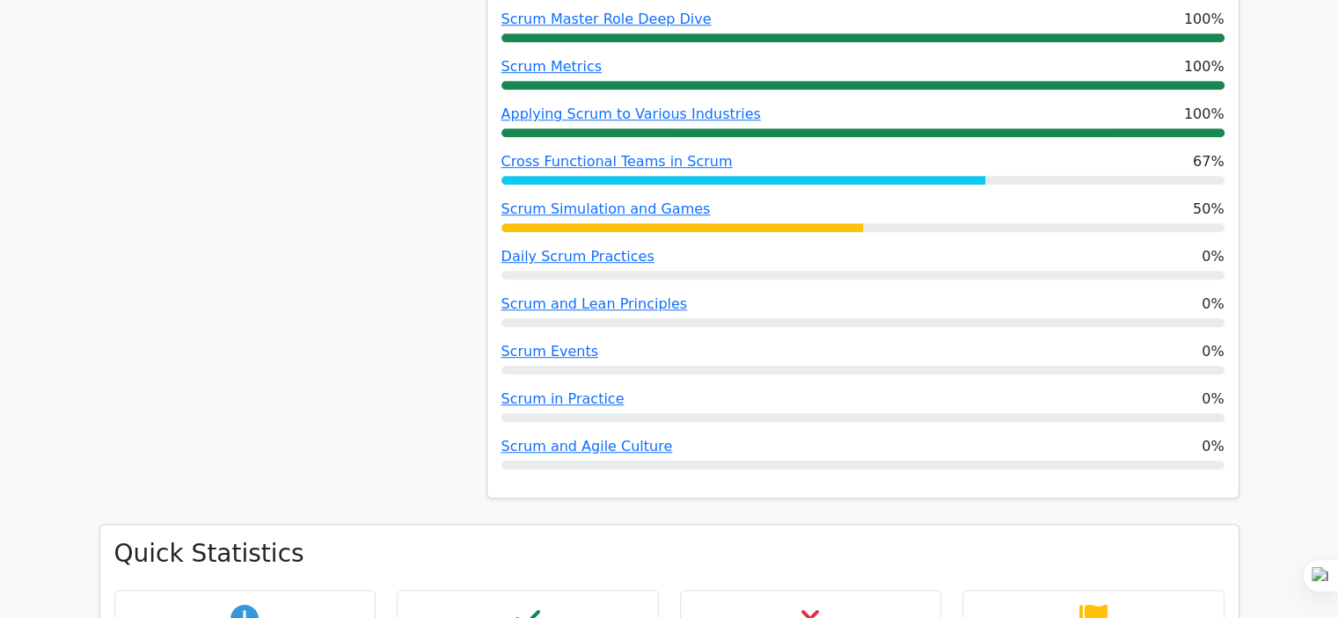
scroll to position [1157, 0]
